Goal: Transaction & Acquisition: Purchase product/service

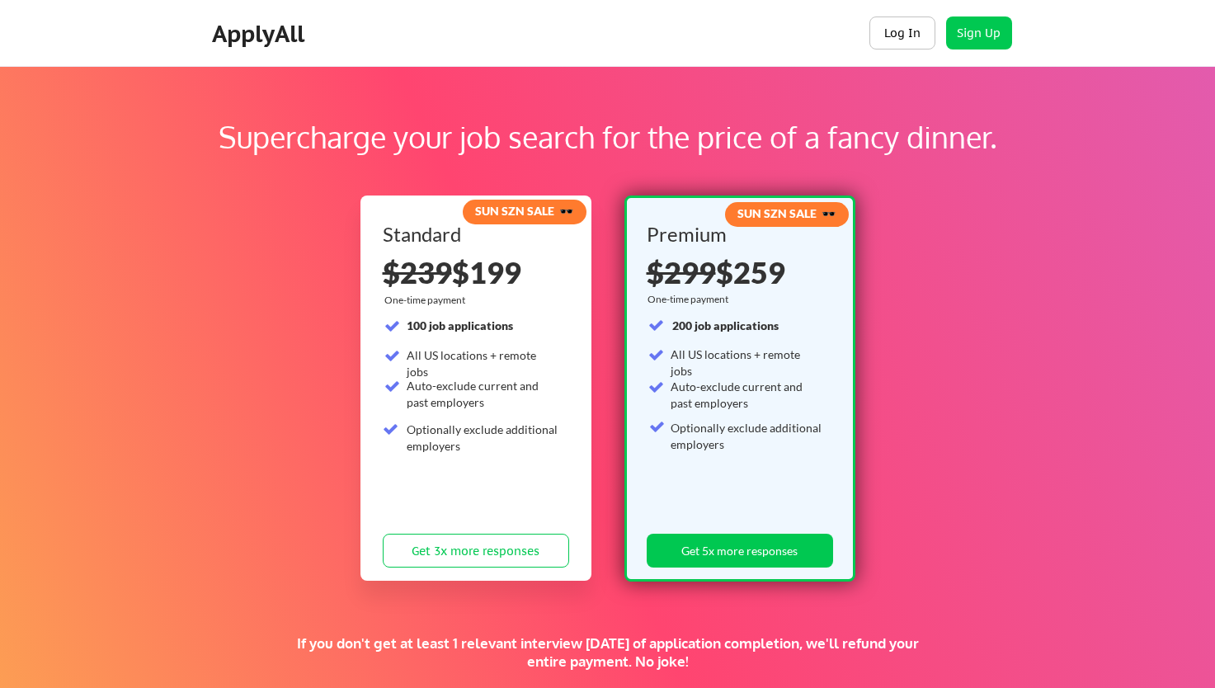
click at [904, 39] on button "Log In" at bounding box center [903, 33] width 66 height 33
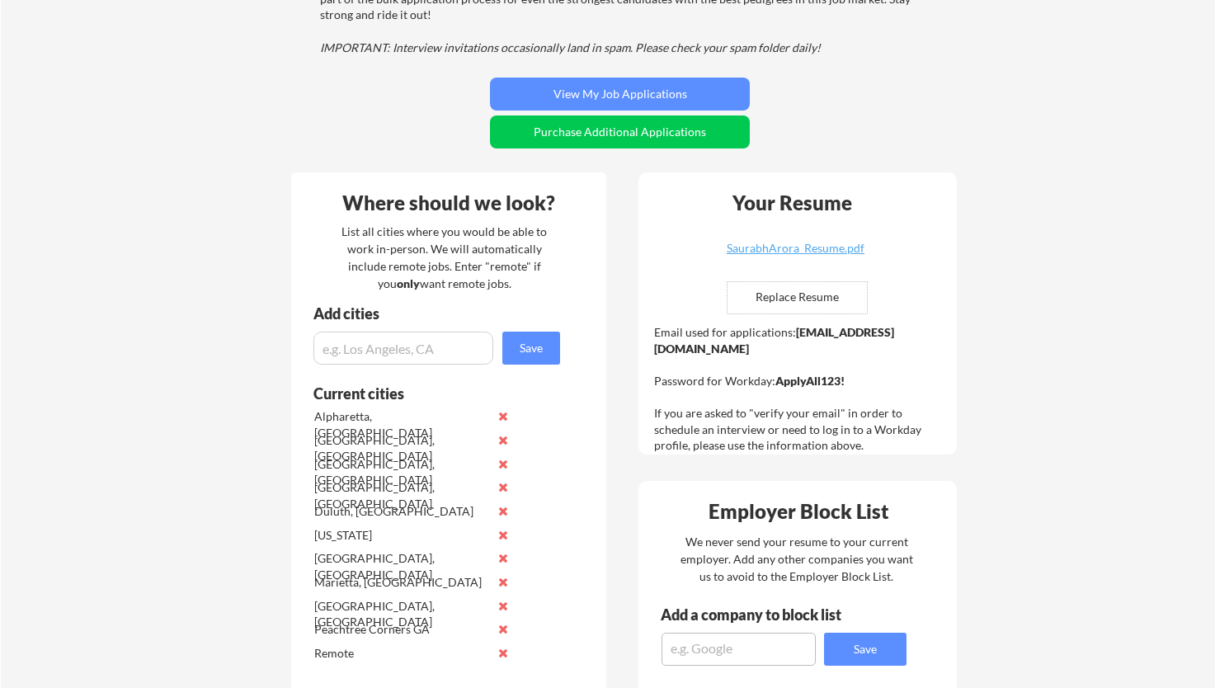
scroll to position [165, 0]
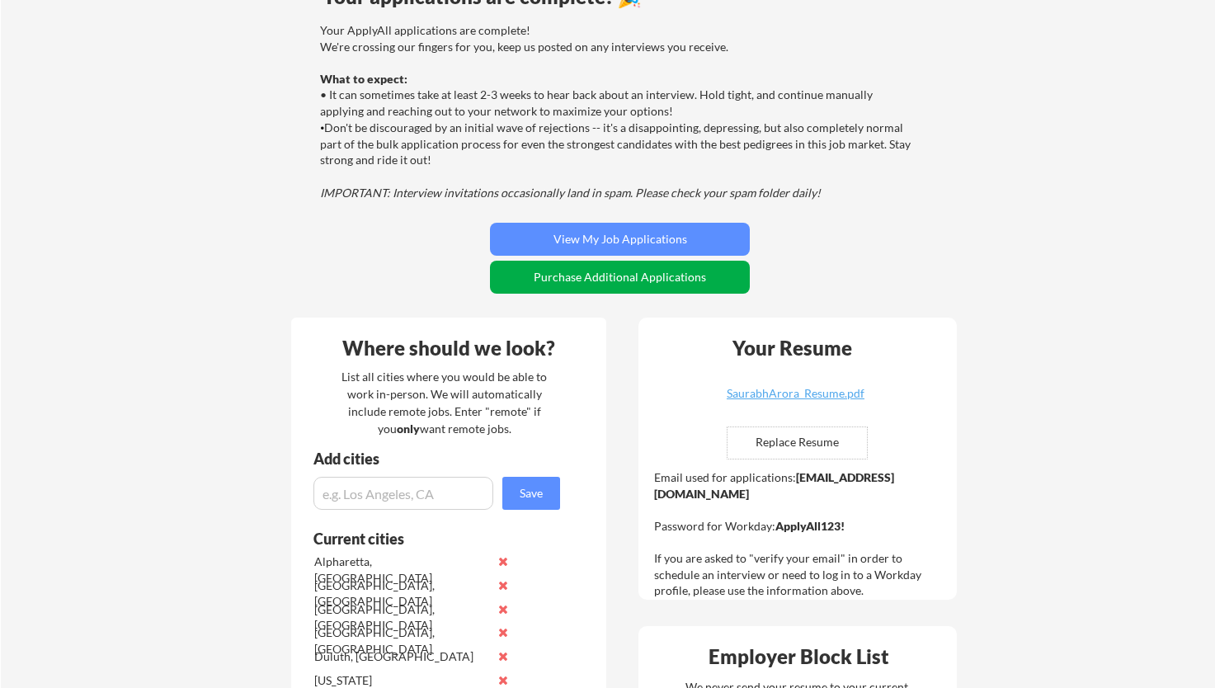
click at [689, 283] on button "Purchase Additional Applications" at bounding box center [620, 277] width 260 height 33
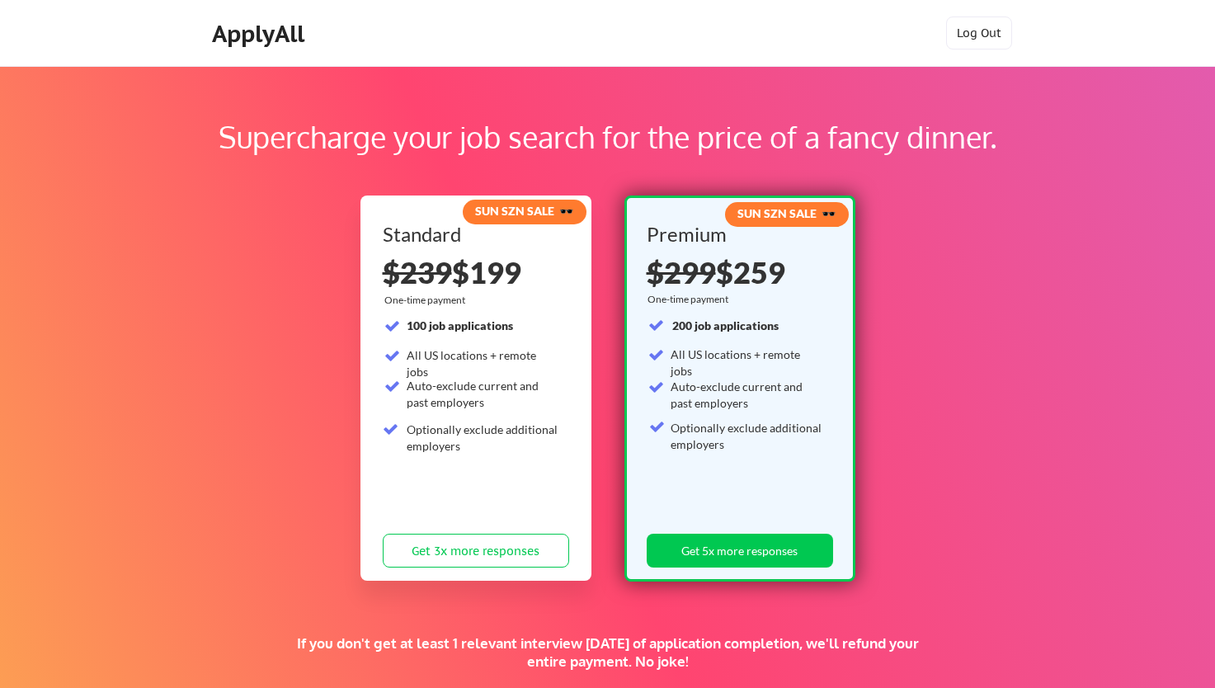
scroll to position [165, 0]
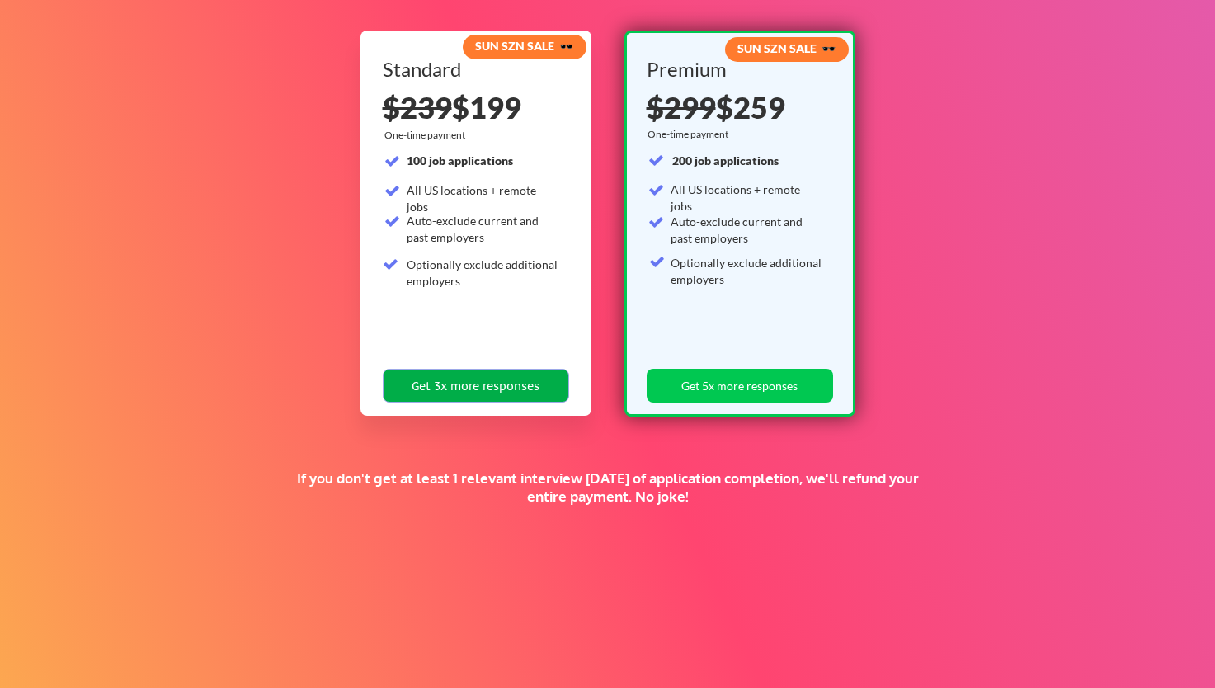
click at [488, 391] on button "Get 3x more responses" at bounding box center [476, 386] width 186 height 34
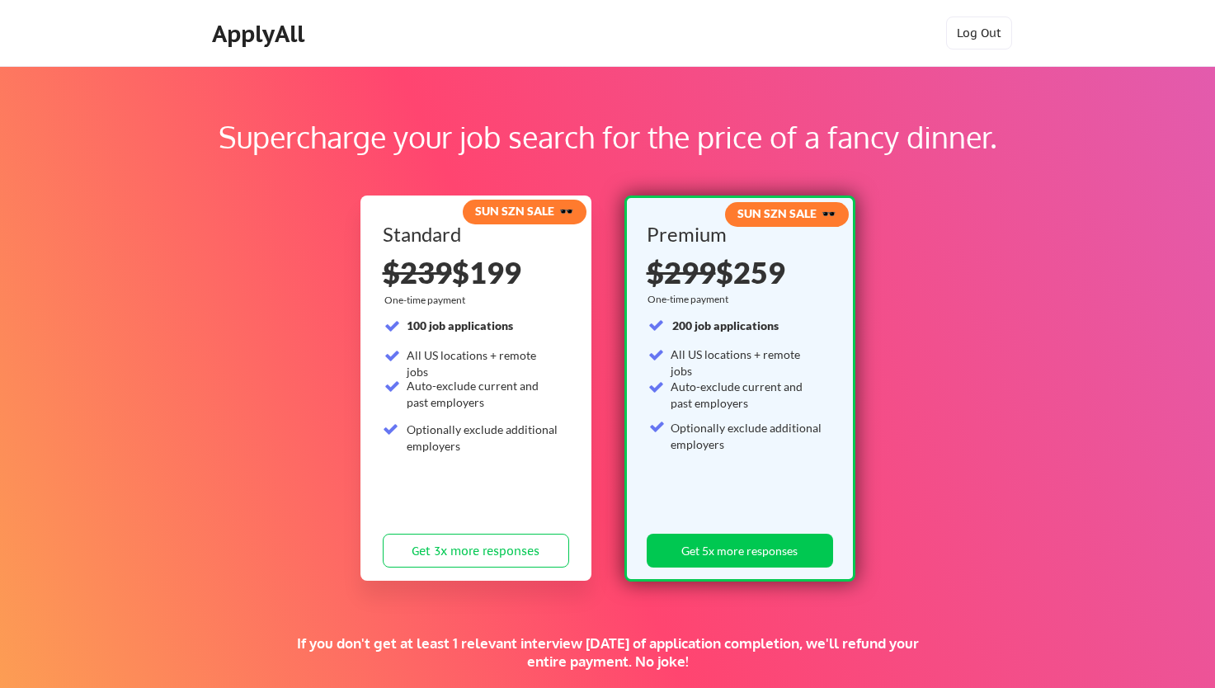
click at [152, 163] on div "Supercharge your job search for the price of a fancy dinner." at bounding box center [607, 145] width 1037 height 61
click at [503, 550] on button "Get 3x more responses" at bounding box center [476, 551] width 186 height 34
